Goal: Check status: Check status

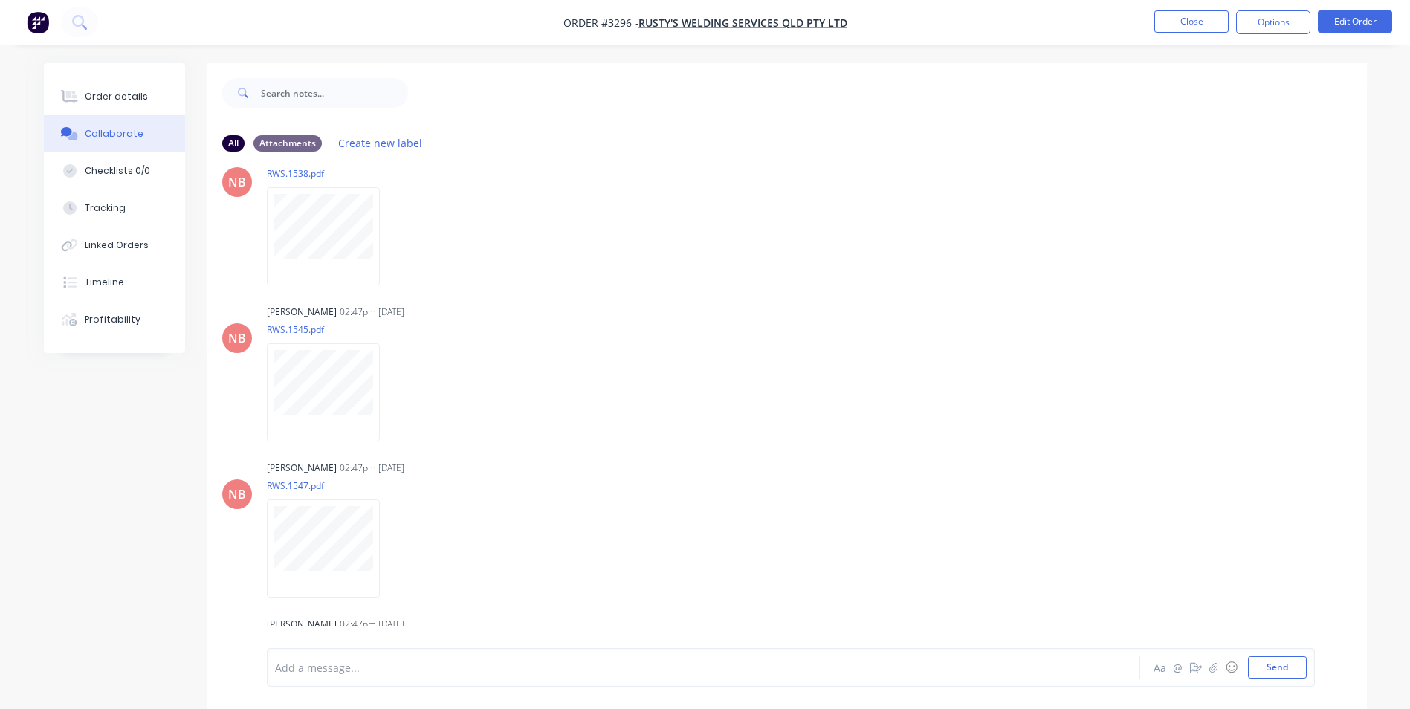
scroll to position [372, 0]
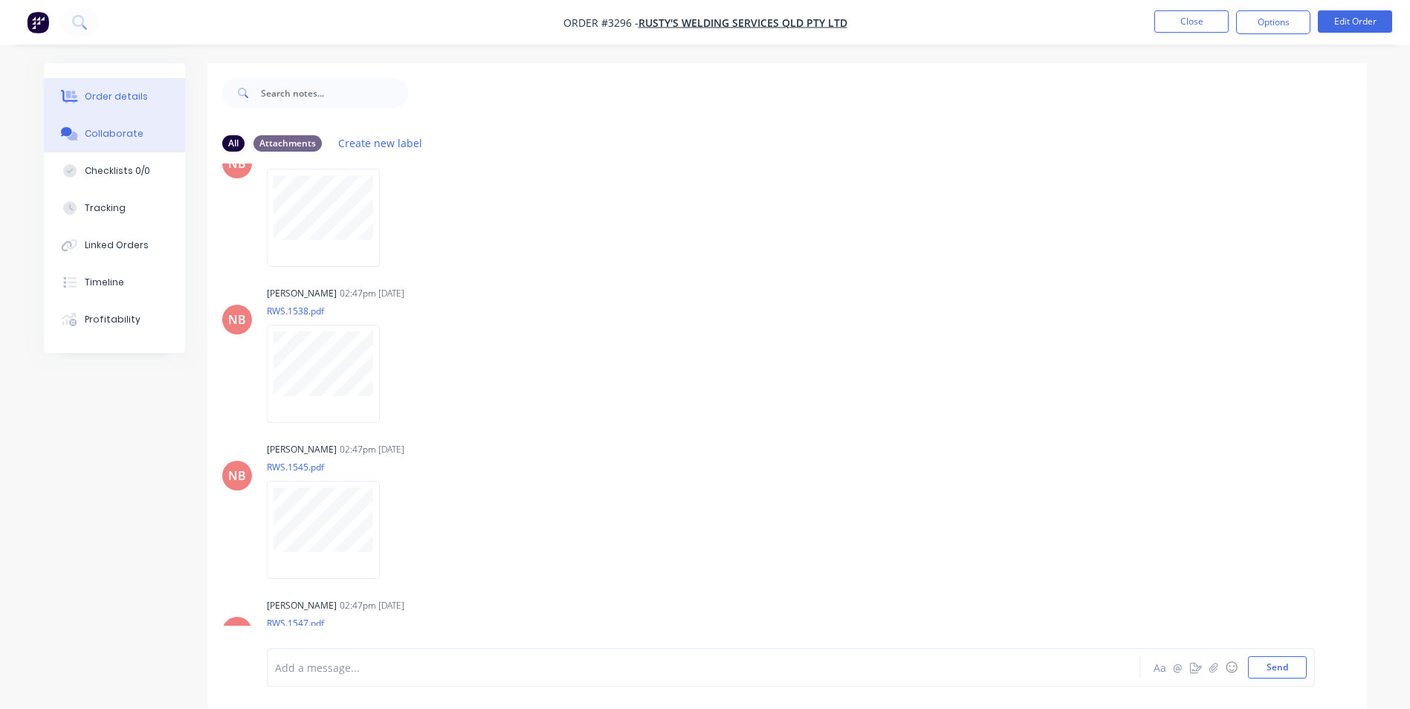
click at [105, 94] on div "Order details" at bounding box center [116, 96] width 63 height 13
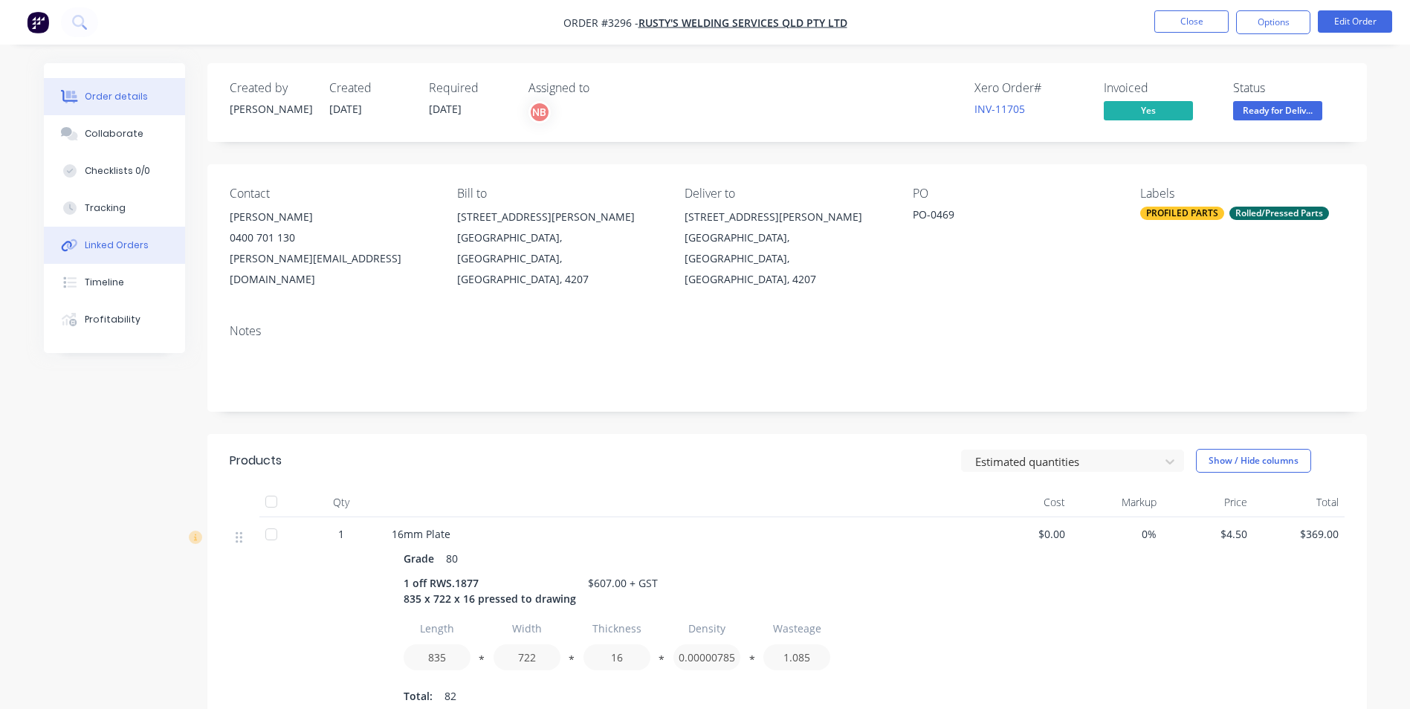
click at [111, 242] on div "Linked Orders" at bounding box center [117, 245] width 64 height 13
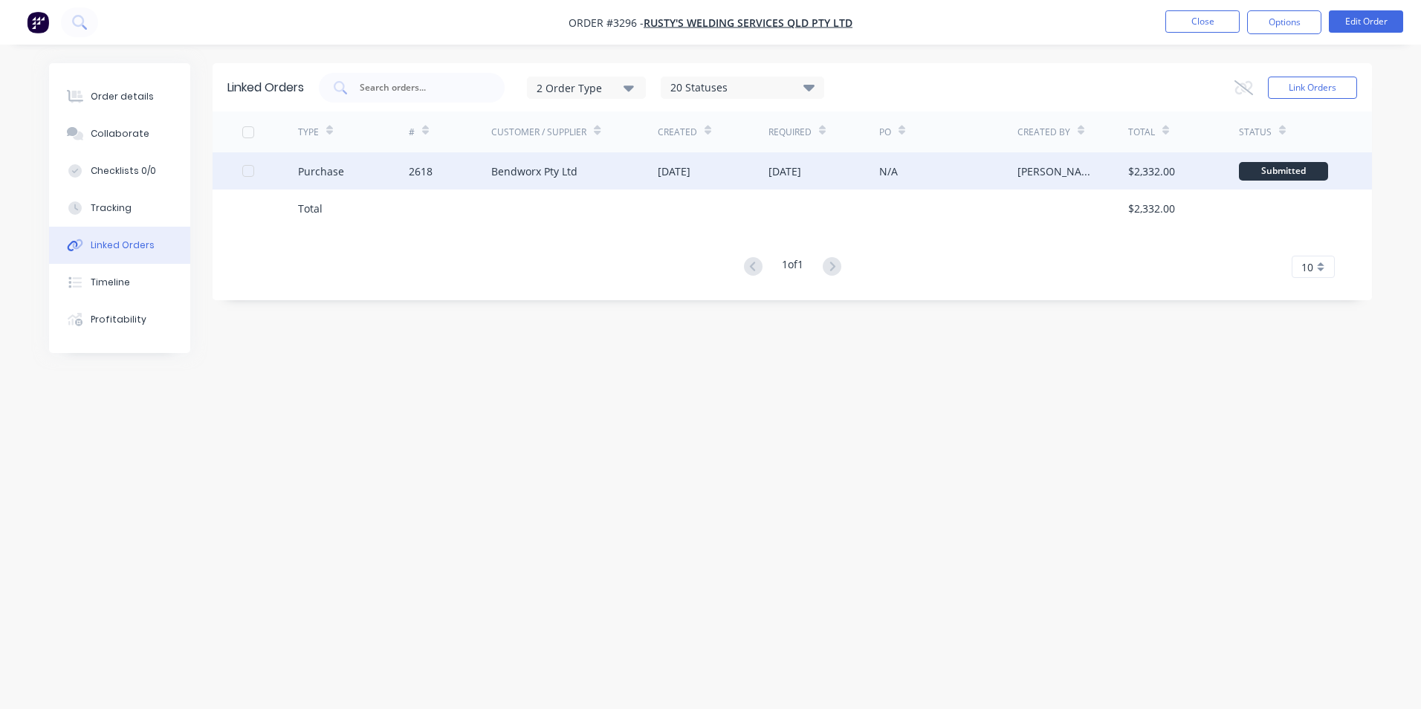
click at [669, 166] on div "[DATE]" at bounding box center [674, 171] width 33 height 16
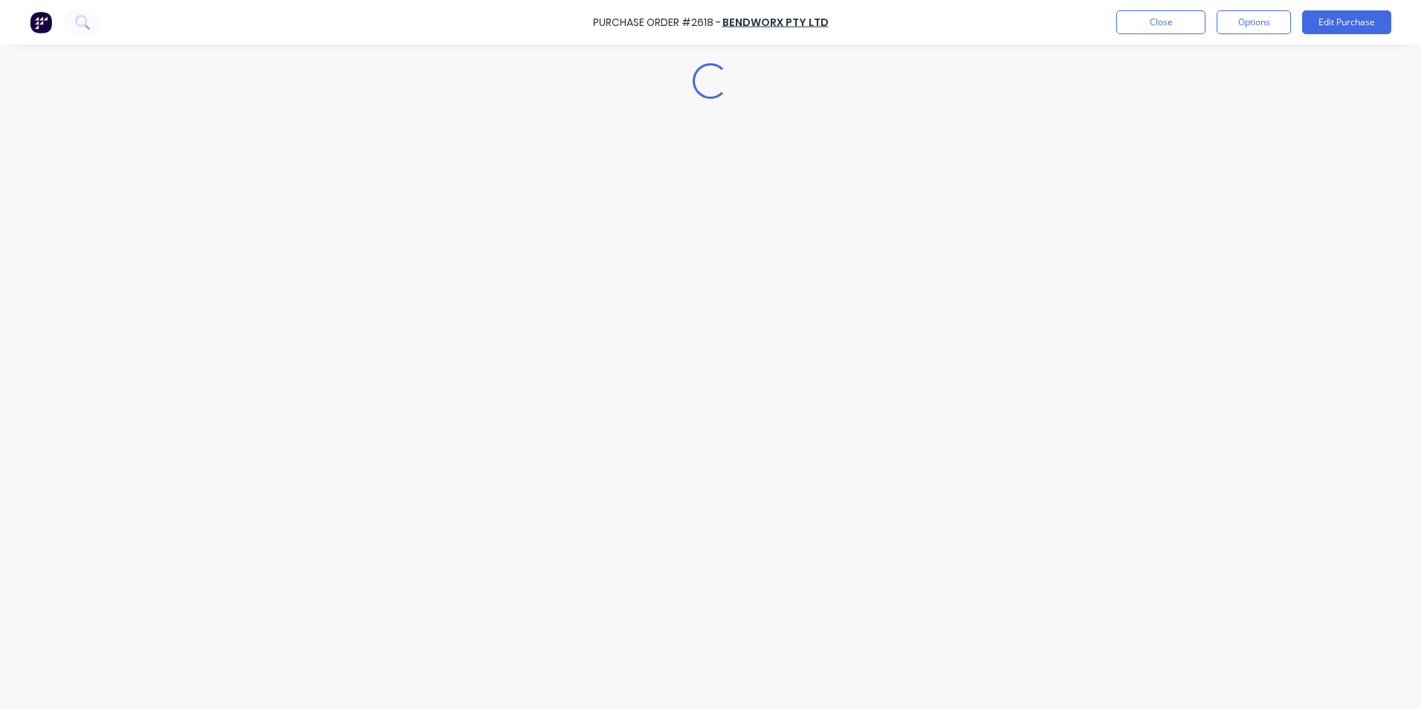
type textarea "x"
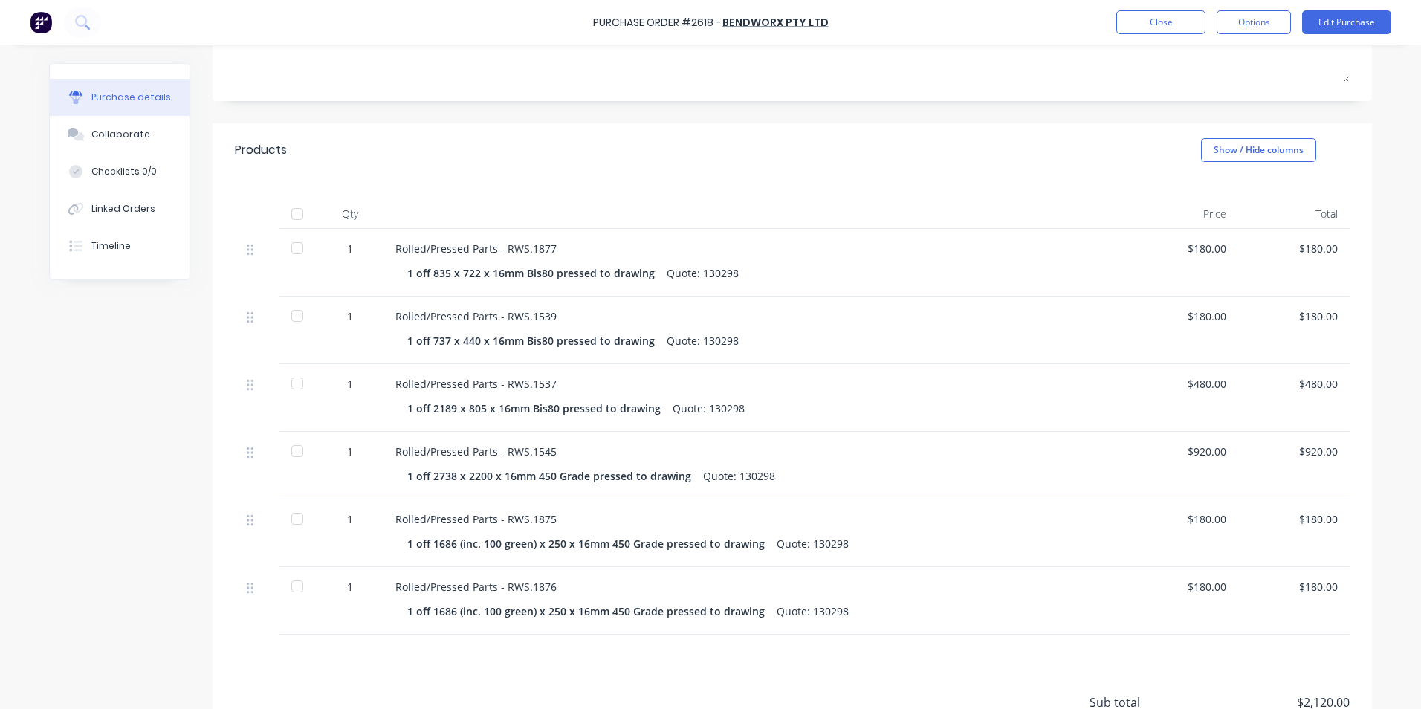
scroll to position [297, 0]
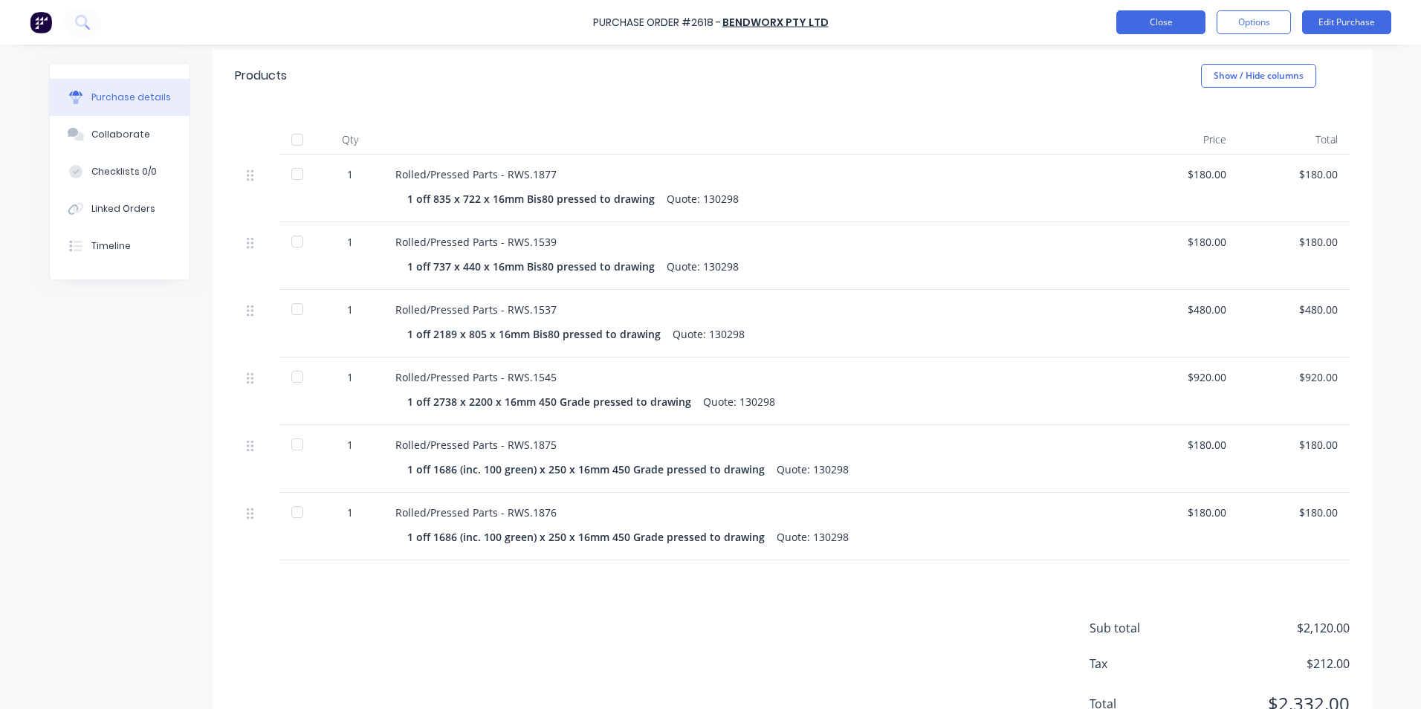
click at [1171, 23] on button "Close" at bounding box center [1160, 22] width 89 height 24
